Goal: Task Accomplishment & Management: Use online tool/utility

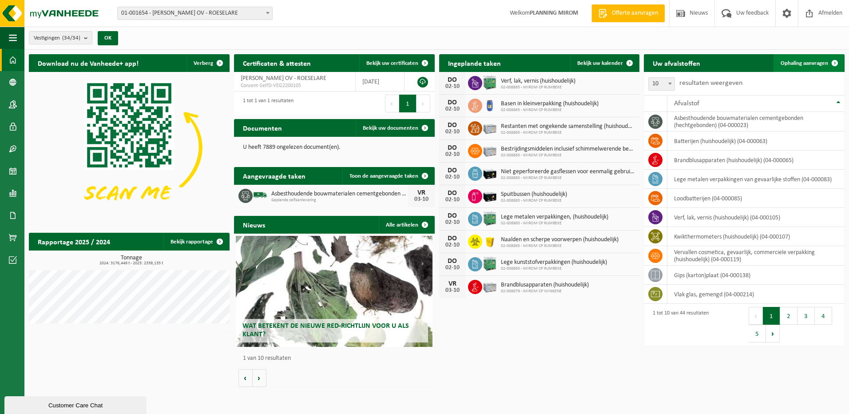
click at [816, 62] on span "Ophaling aanvragen" at bounding box center [804, 63] width 48 height 6
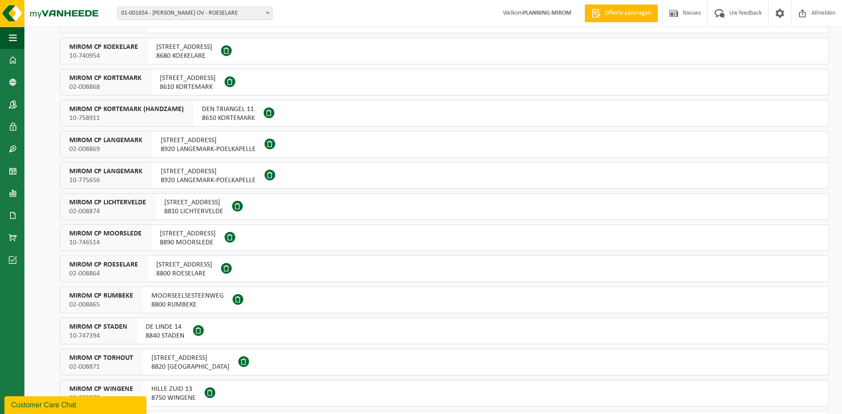
scroll to position [400, 0]
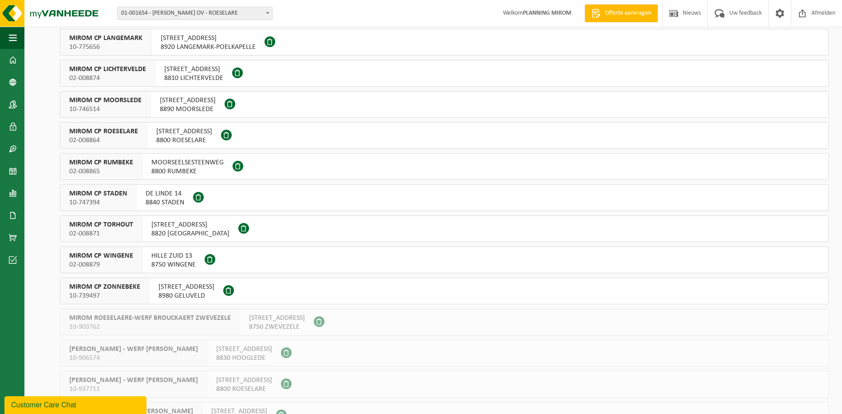
click at [120, 291] on span "10-739497" at bounding box center [104, 295] width 71 height 9
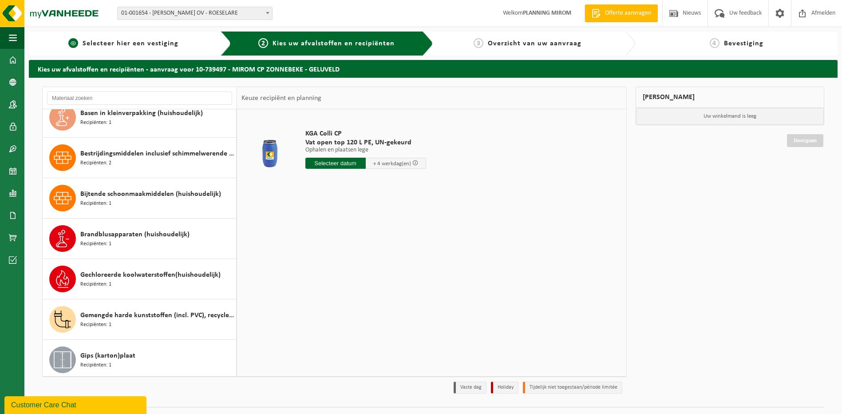
click at [140, 44] on span "Selecteer hier een vestiging" at bounding box center [131, 43] width 96 height 7
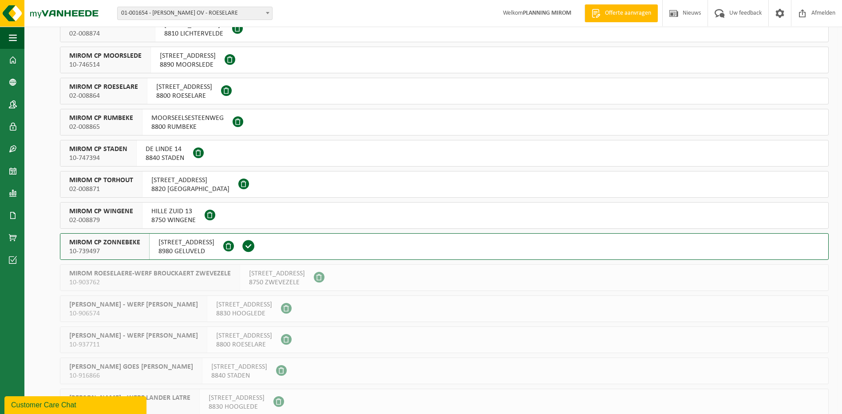
scroll to position [533, 0]
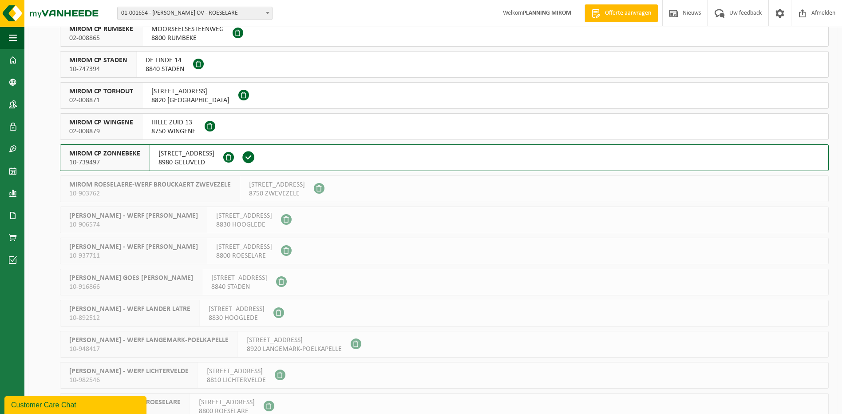
click at [253, 156] on span at bounding box center [248, 156] width 13 height 13
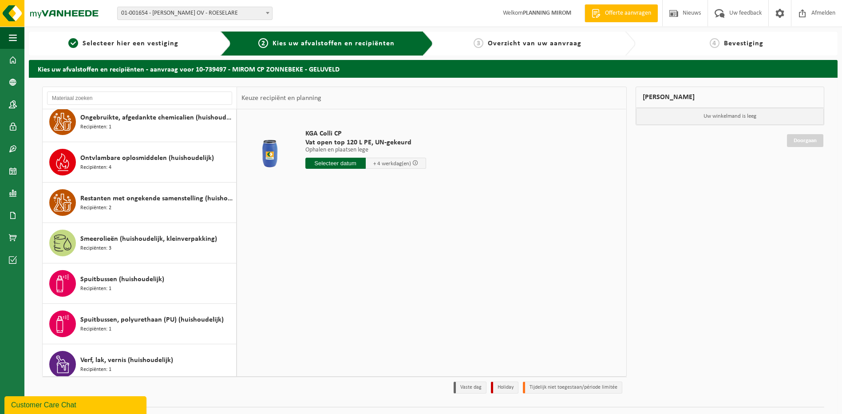
scroll to position [569, 0]
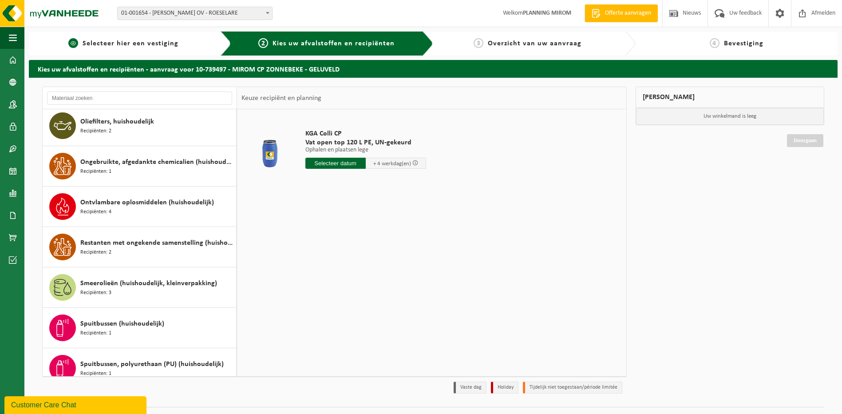
click at [166, 39] on link "1 Selecteer hier een vestiging" at bounding box center [123, 43] width 180 height 11
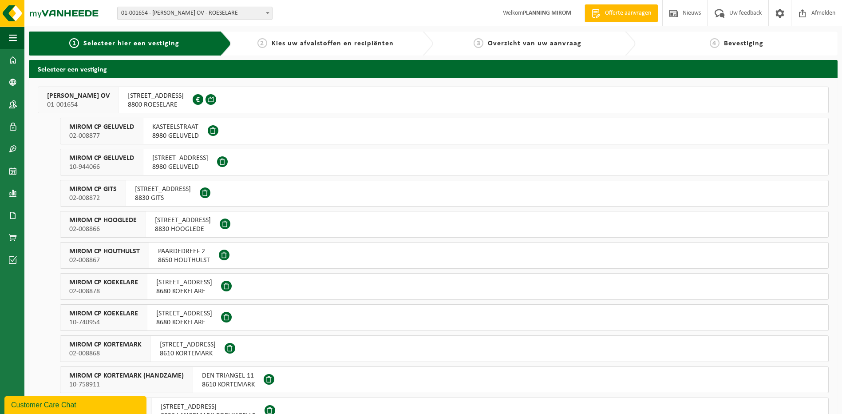
click at [117, 127] on span "MIROM CP GELUVELD" at bounding box center [101, 127] width 65 height 9
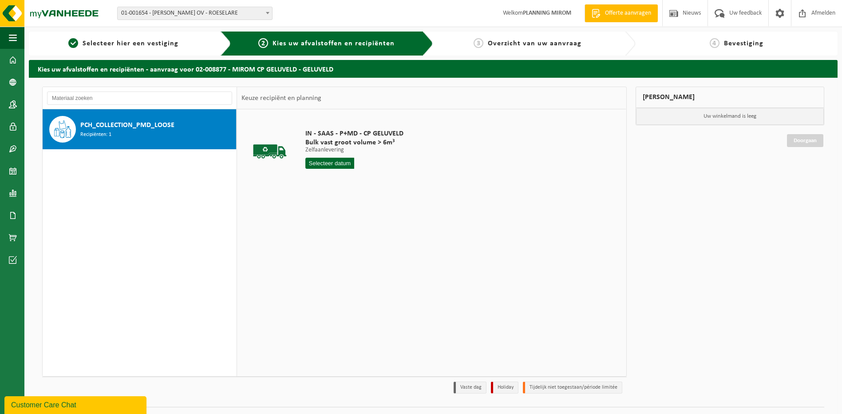
click at [337, 163] on input "text" at bounding box center [329, 163] width 49 height 11
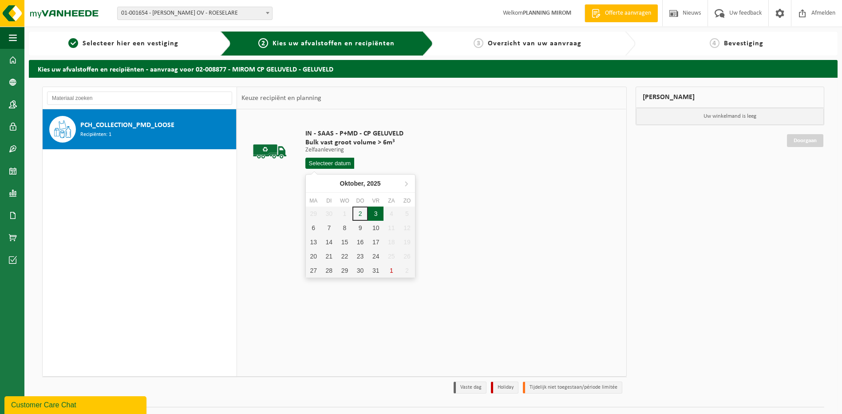
click at [376, 212] on div "3" at bounding box center [376, 213] width 16 height 14
type input "Van 2025-10-03"
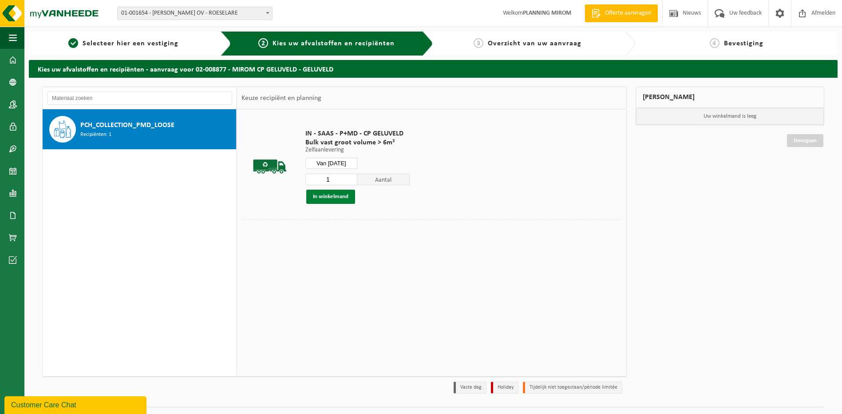
click at [335, 199] on button "In winkelmand" at bounding box center [330, 197] width 49 height 14
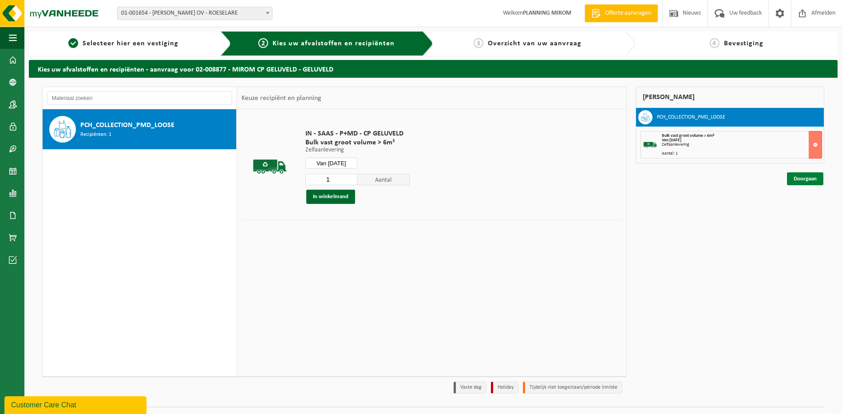
click at [798, 176] on link "Doorgaan" at bounding box center [805, 178] width 36 height 13
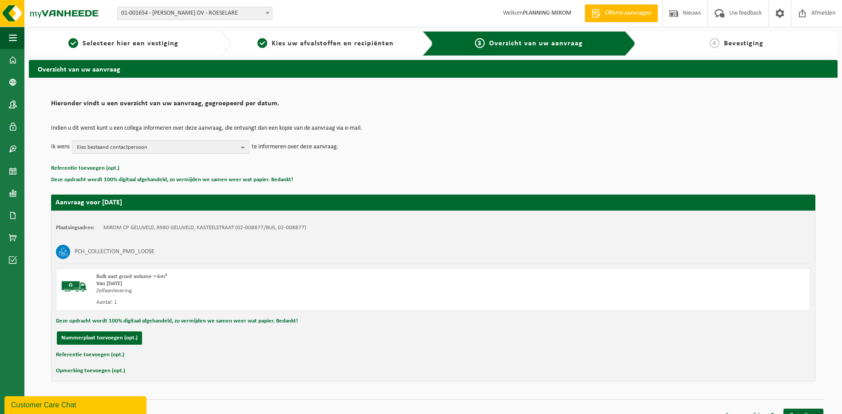
scroll to position [12, 0]
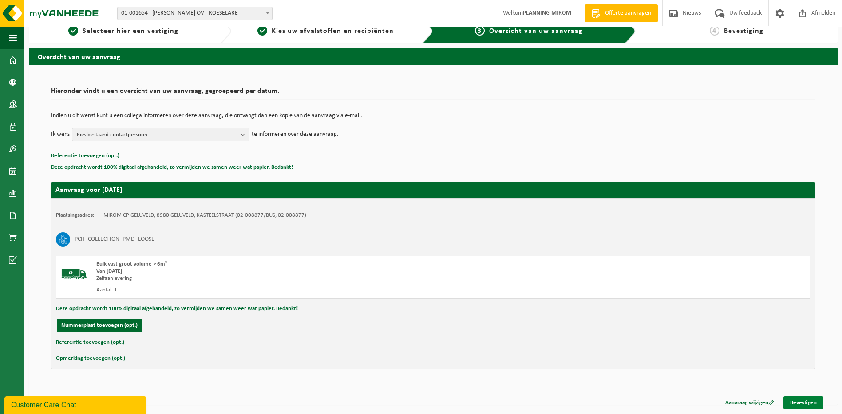
click at [793, 402] on link "Bevestigen" at bounding box center [804, 402] width 40 height 13
